Goal: Transaction & Acquisition: Subscribe to service/newsletter

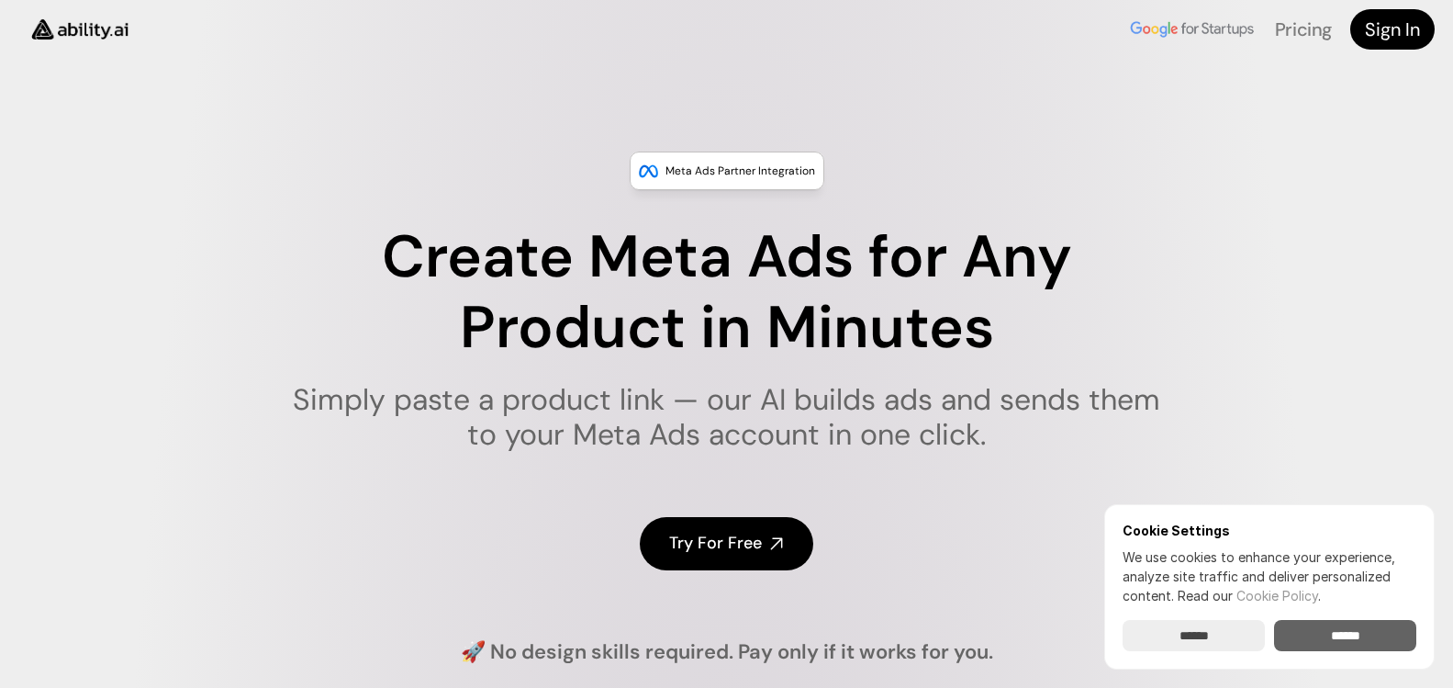
click at [1389, 627] on input "******" at bounding box center [1345, 635] width 142 height 31
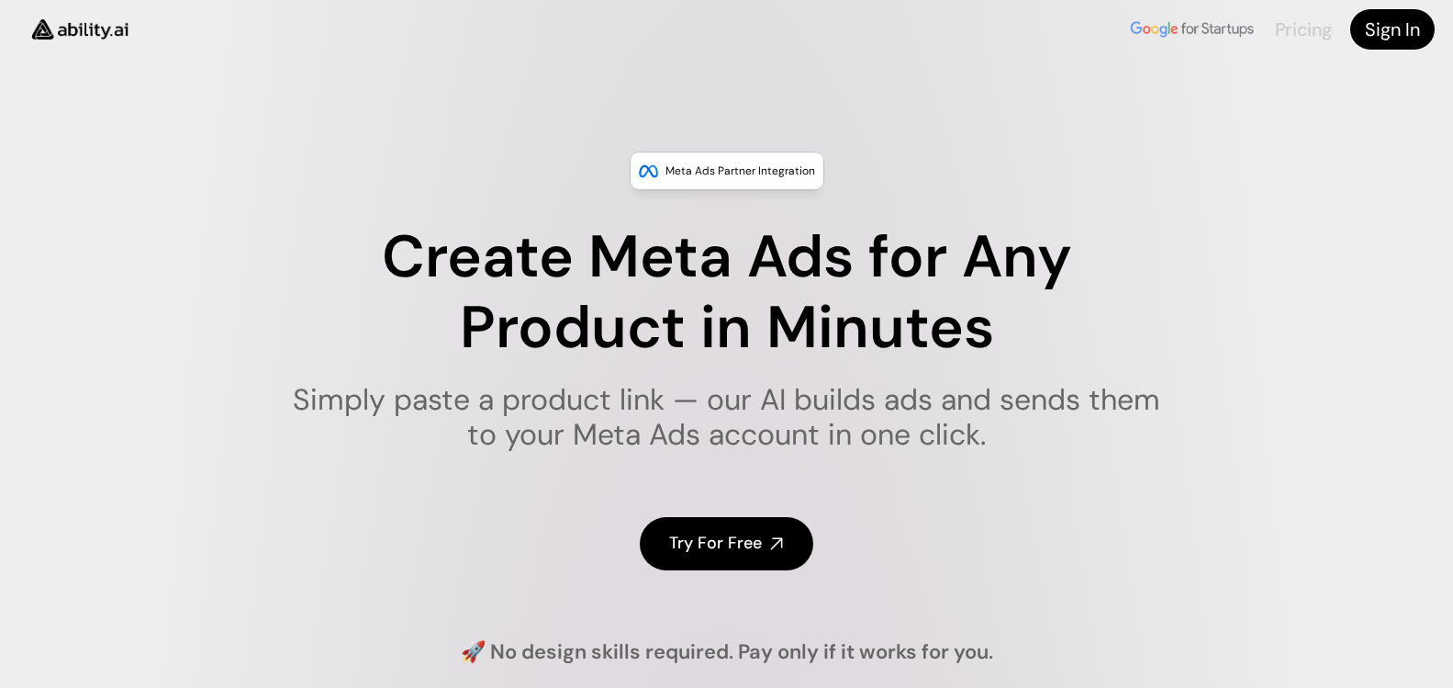
click at [1320, 30] on link "Pricing" at bounding box center [1303, 29] width 57 height 24
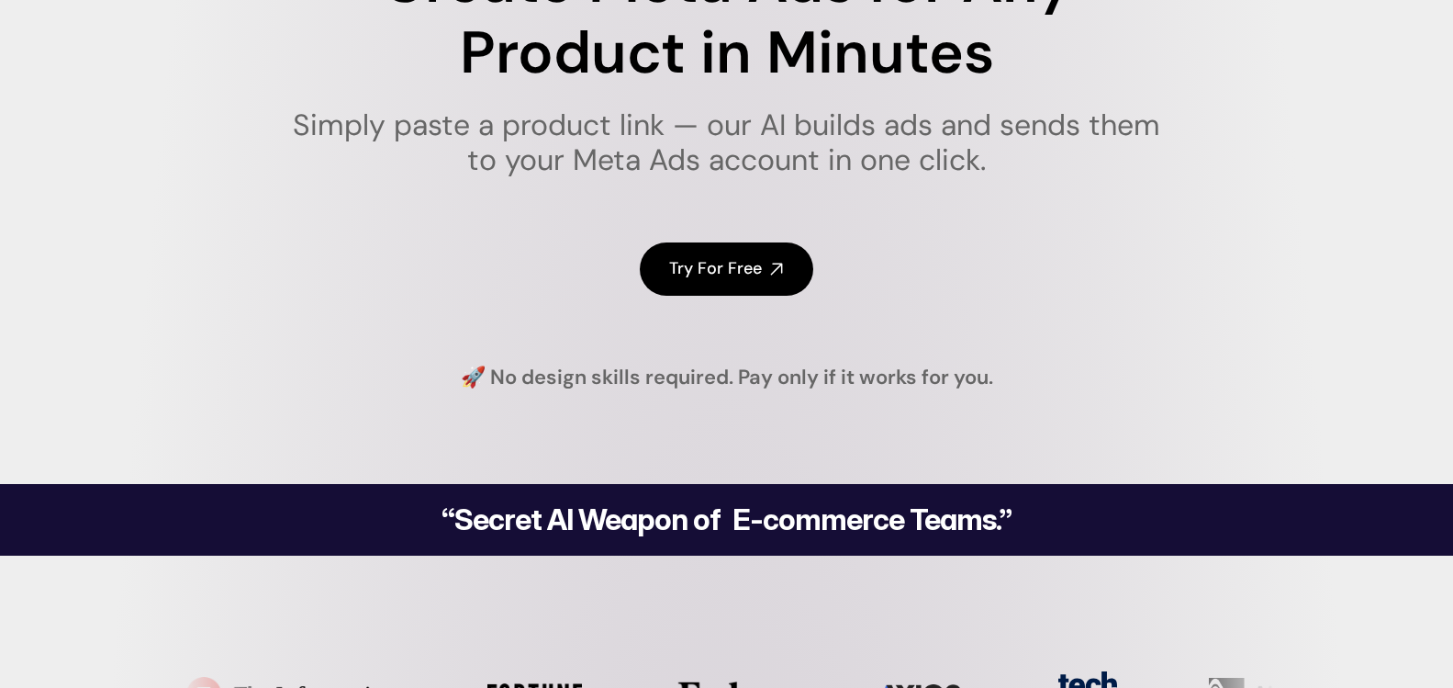
scroll to position [275, 0]
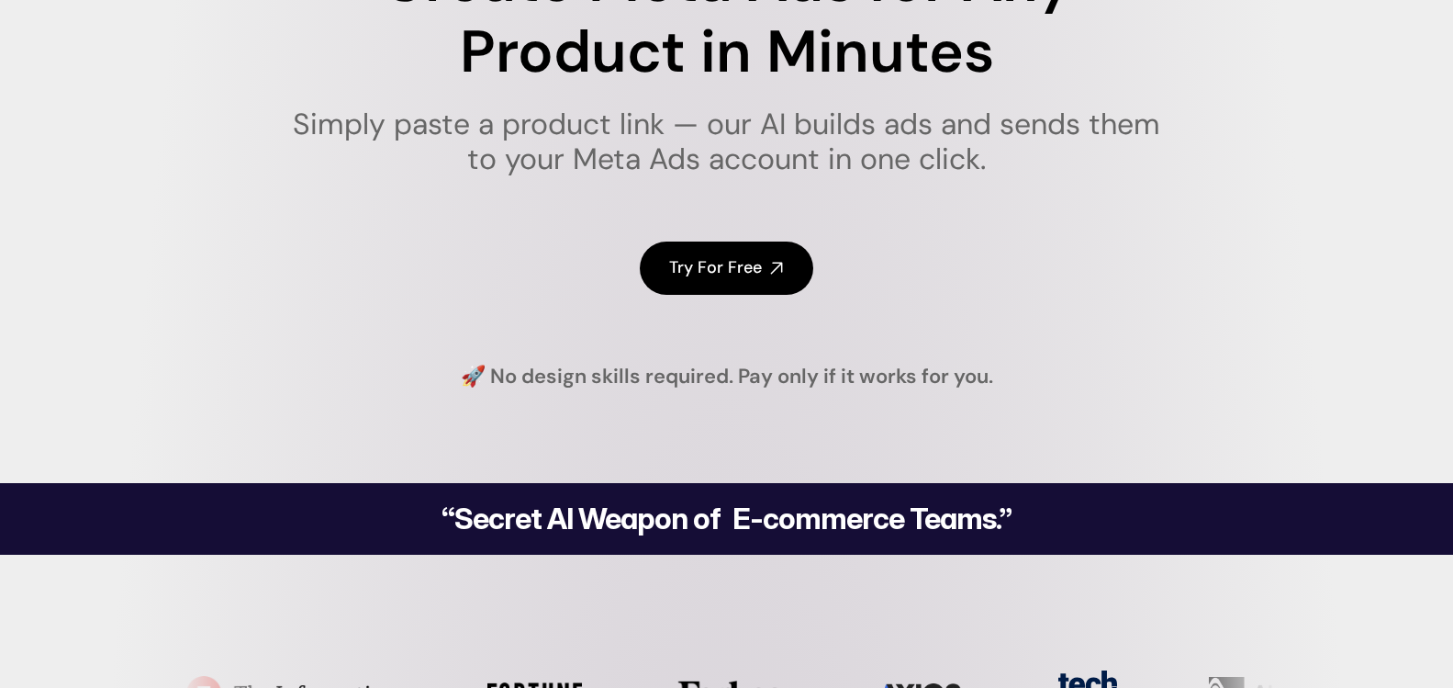
drag, startPoint x: 564, startPoint y: 380, endPoint x: 1032, endPoint y: 393, distance: 468.4
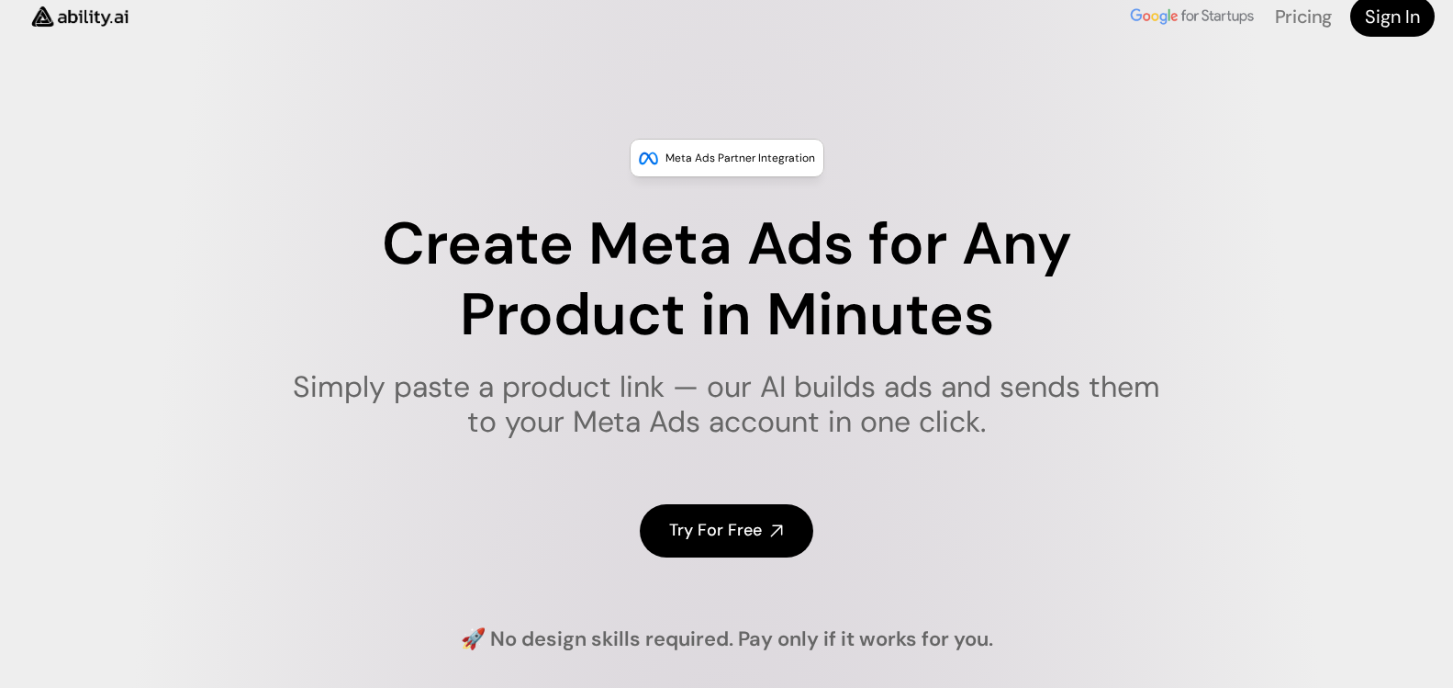
scroll to position [0, 0]
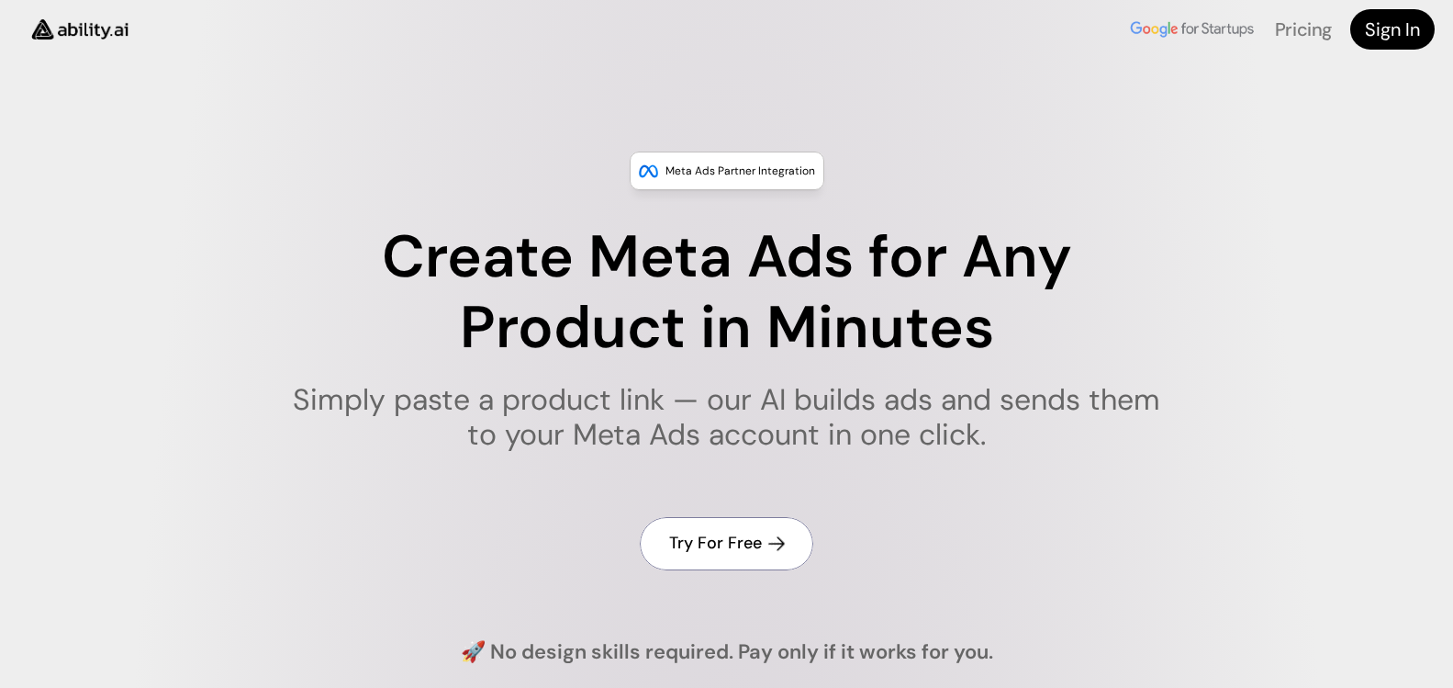
click at [743, 550] on h4 "Try For Free" at bounding box center [715, 543] width 93 height 23
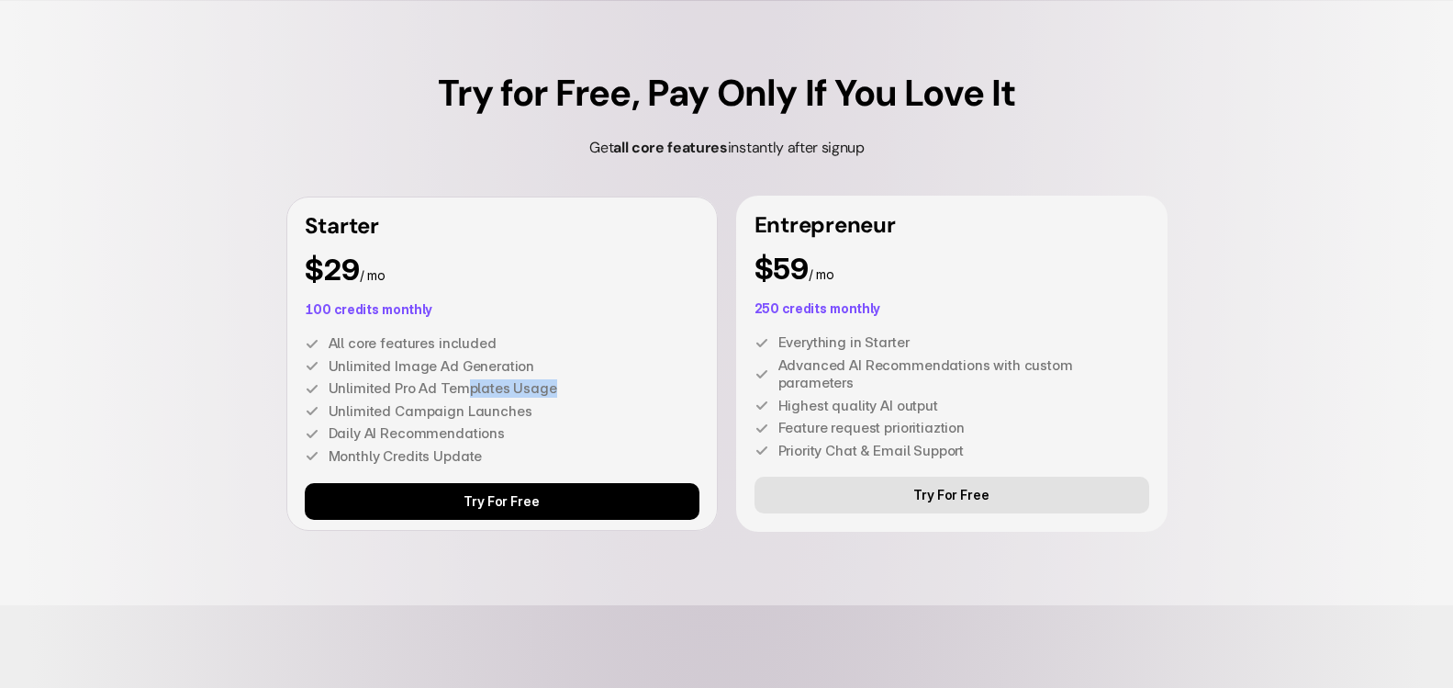
drag, startPoint x: 465, startPoint y: 392, endPoint x: 549, endPoint y: 383, distance: 84.0
click at [549, 383] on p "Unlimited Pro Ad Templates Usage" at bounding box center [514, 388] width 371 height 18
click at [566, 397] on p "Unlimited Pro Ad Templates Usage" at bounding box center [514, 388] width 371 height 18
click at [496, 416] on p "Unlimited Campaign Launches" at bounding box center [514, 411] width 371 height 18
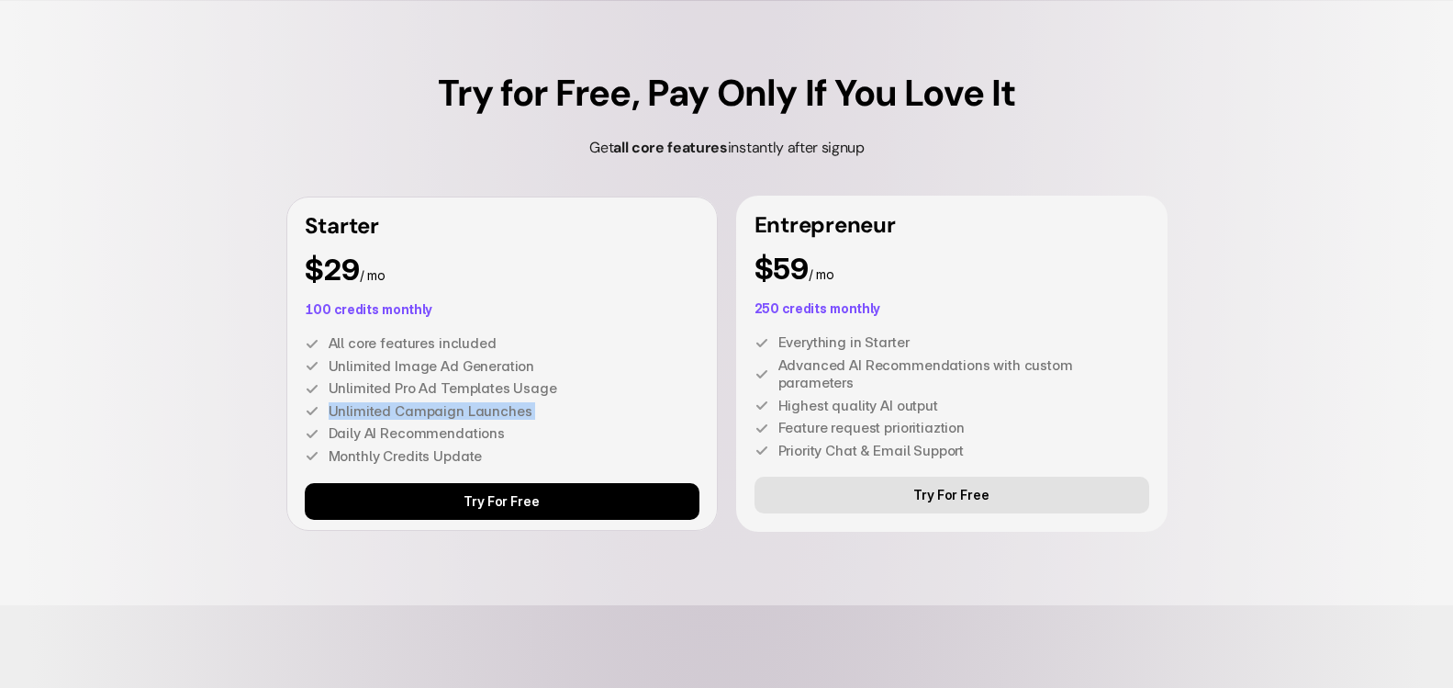
click at [496, 416] on p "Unlimited Campaign Launches" at bounding box center [514, 411] width 371 height 18
click at [441, 454] on p "Monthly Credits Update" at bounding box center [514, 456] width 371 height 18
drag, startPoint x: 441, startPoint y: 454, endPoint x: 467, endPoint y: 443, distance: 28.8
click at [442, 454] on p "Monthly Credits Update" at bounding box center [514, 456] width 371 height 18
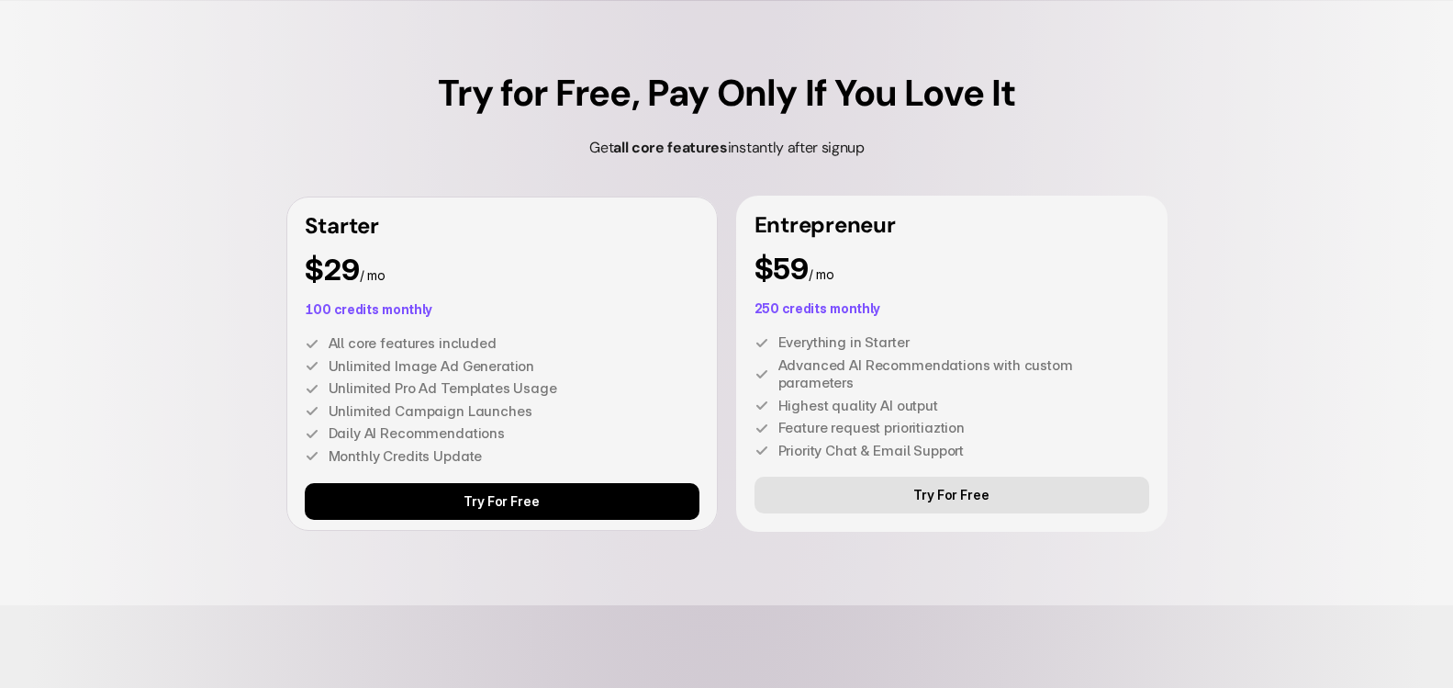
click at [532, 422] on div "All core features included Unlimited Image Ad Generation Unlimited Pro Ad Templ…" at bounding box center [502, 399] width 395 height 130
